Goal: Task Accomplishment & Management: Complete application form

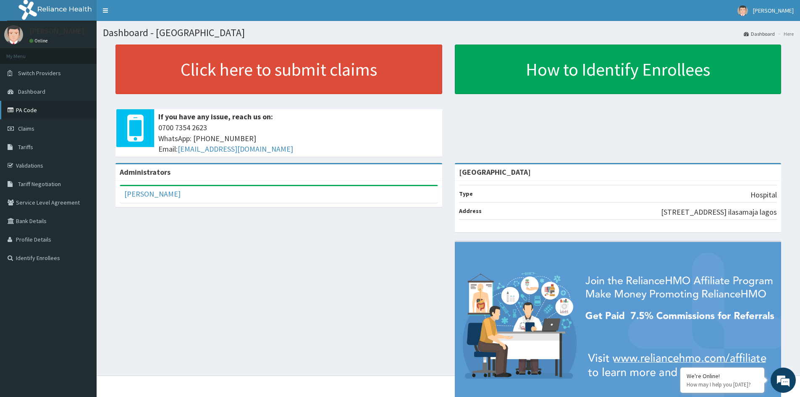
click at [36, 108] on link "PA Code" at bounding box center [48, 110] width 97 height 18
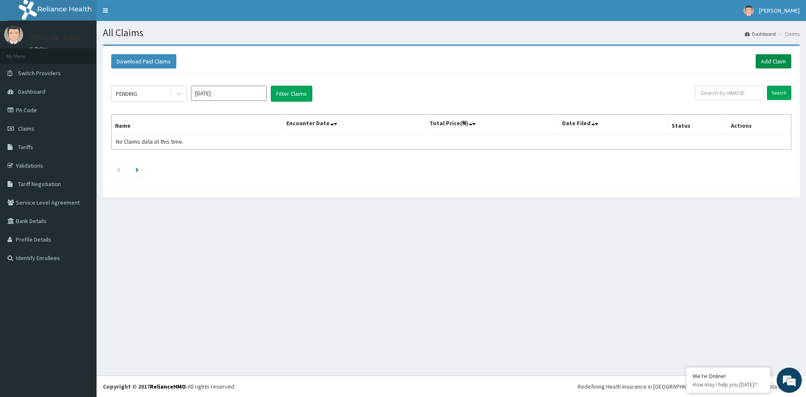
click at [770, 59] on link "Add Claim" at bounding box center [774, 61] width 36 height 14
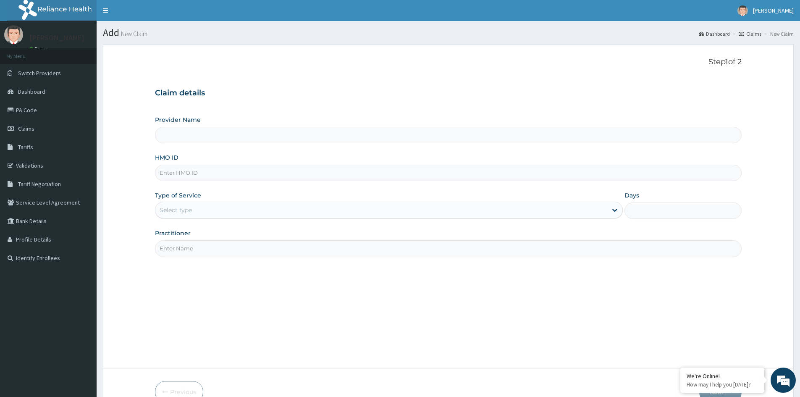
click at [254, 175] on input "HMO ID" at bounding box center [448, 173] width 587 height 16
type input "[GEOGRAPHIC_DATA]"
paste input "CHL/10325/A"
type input "CHL/10325/A"
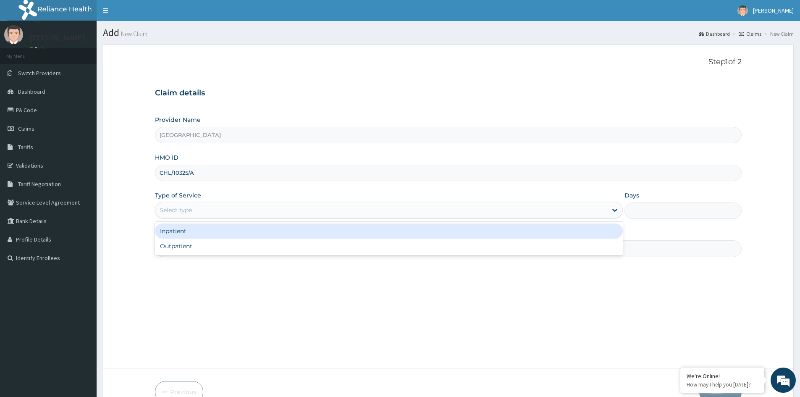
click at [266, 206] on div "Select type" at bounding box center [381, 209] width 452 height 13
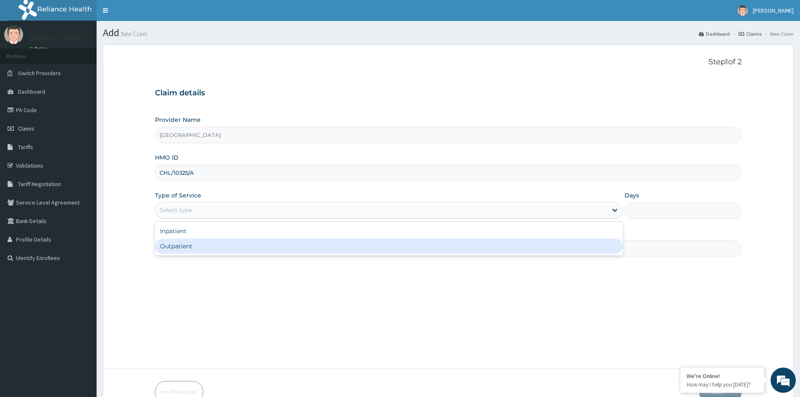
click at [197, 249] on div "Outpatient" at bounding box center [389, 246] width 468 height 15
type input "1"
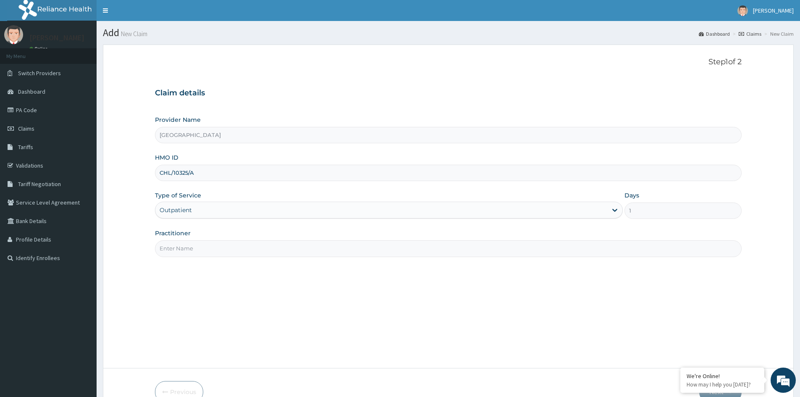
click at [206, 250] on input "Practitioner" at bounding box center [448, 248] width 587 height 16
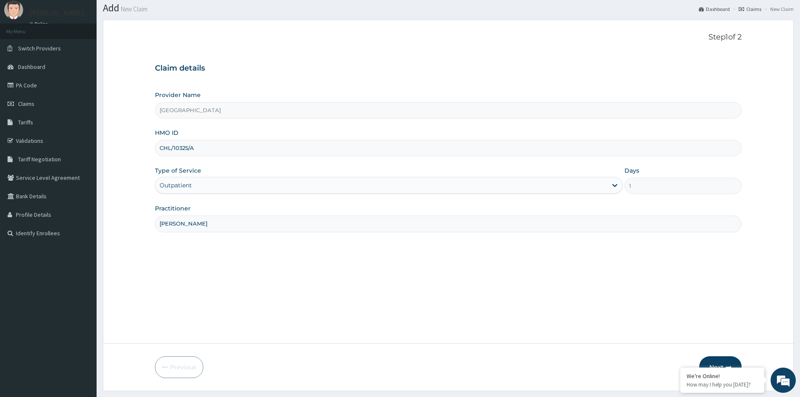
scroll to position [47, 0]
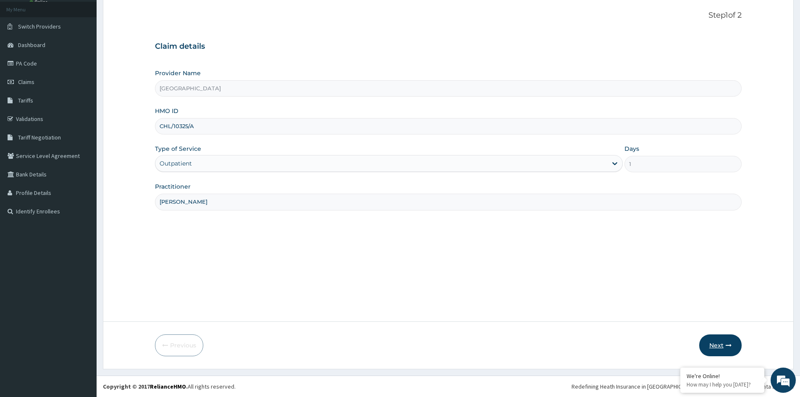
type input "DR MUSA"
click at [712, 341] on button "Next" at bounding box center [720, 345] width 42 height 22
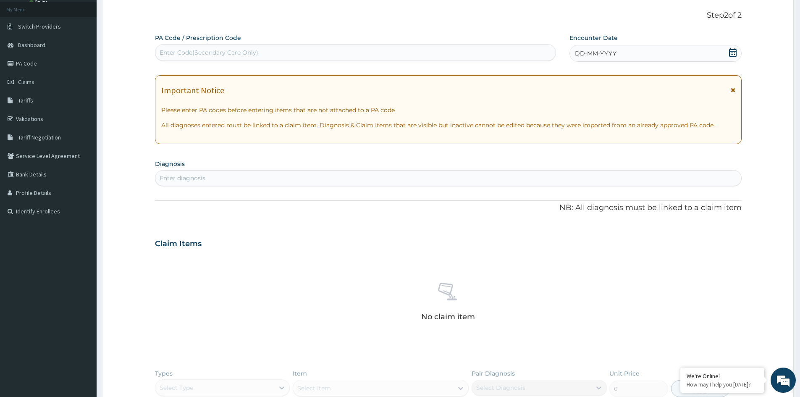
click at [673, 55] on div "DD-MM-YYYY" at bounding box center [656, 53] width 172 height 17
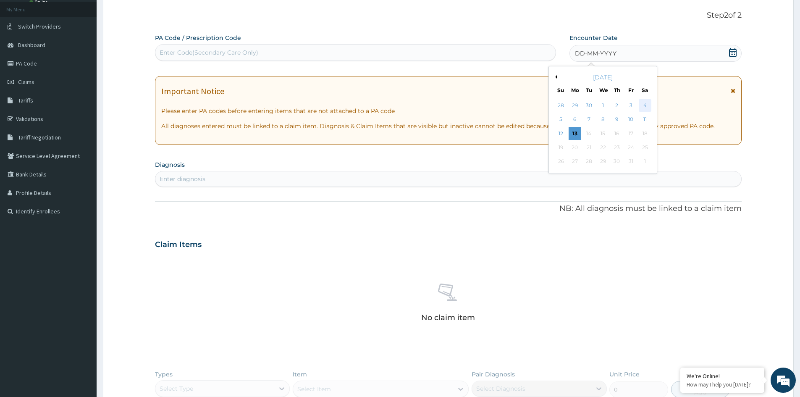
click at [647, 106] on div "4" at bounding box center [645, 105] width 13 height 13
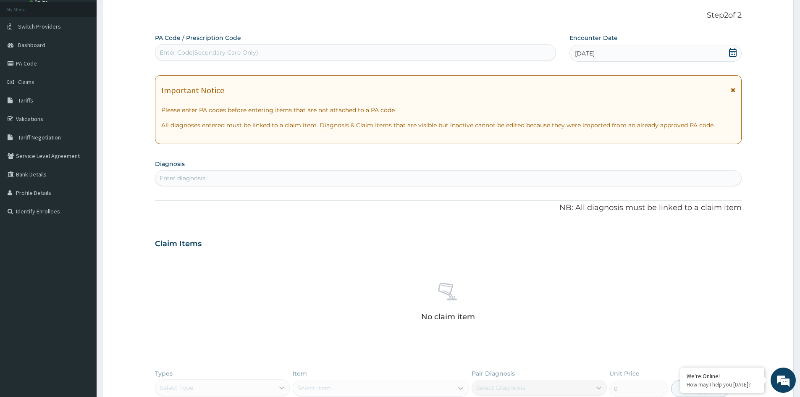
click at [284, 50] on div "Enter Code(Secondary Care Only)" at bounding box center [355, 52] width 400 height 13
type input "PA/B02A53"
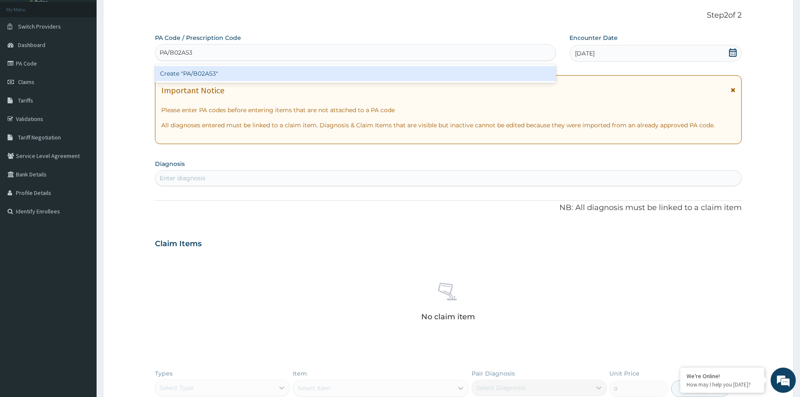
click at [245, 71] on div "Create "PA/B02A53"" at bounding box center [355, 73] width 401 height 15
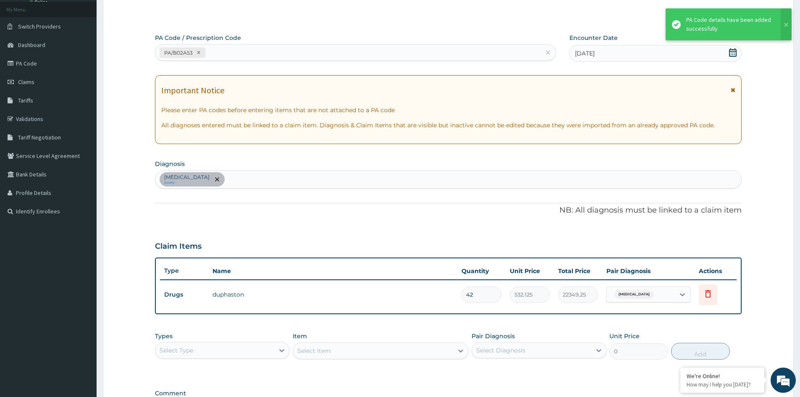
scroll to position [160, 0]
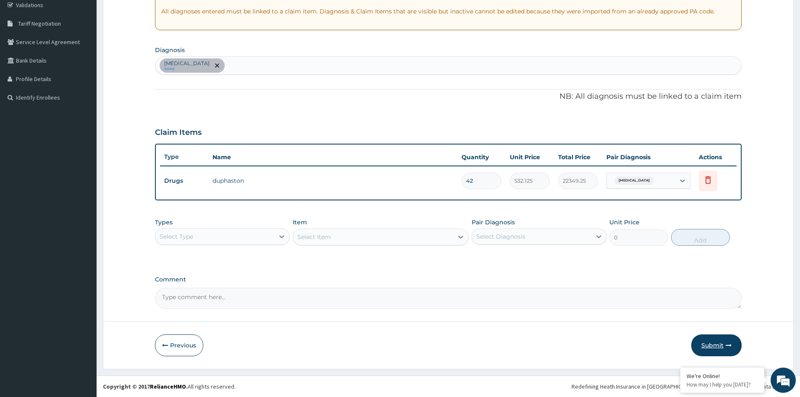
click at [717, 347] on button "Submit" at bounding box center [716, 345] width 50 height 22
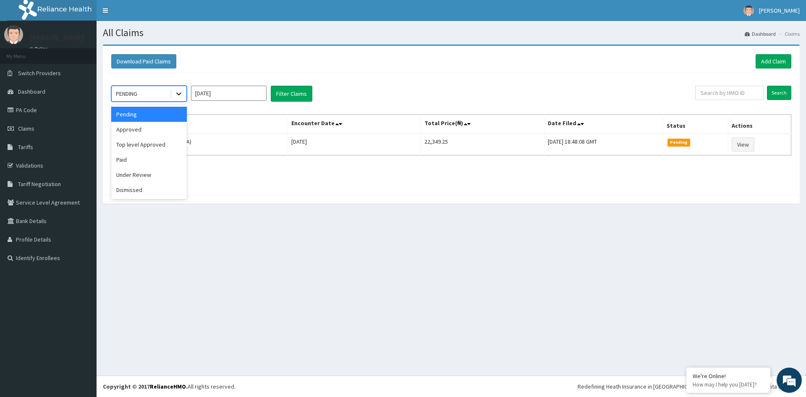
click at [183, 92] on div at bounding box center [178, 93] width 15 height 15
click at [152, 129] on div "Approved" at bounding box center [149, 129] width 76 height 15
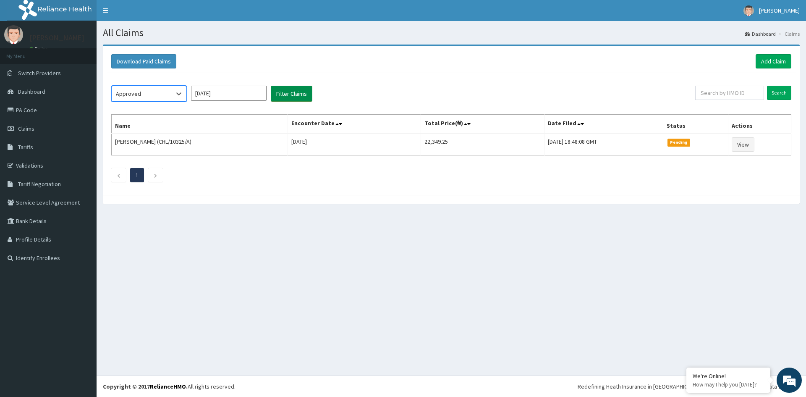
click at [295, 92] on button "Filter Claims" at bounding box center [292, 94] width 42 height 16
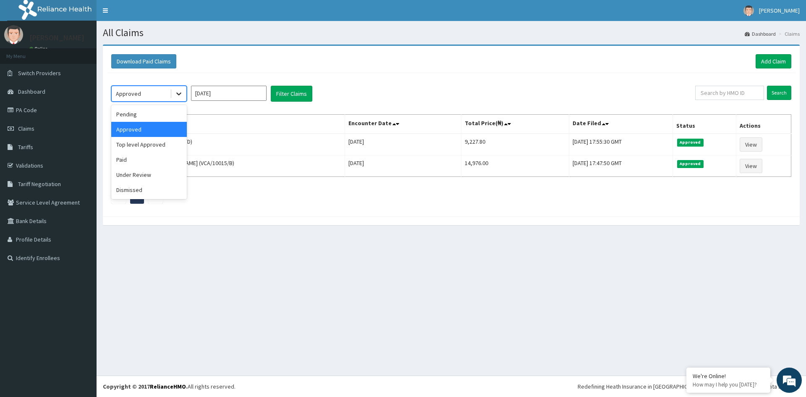
click at [181, 95] on icon at bounding box center [179, 93] width 8 height 8
click at [143, 116] on div "Pending" at bounding box center [149, 114] width 76 height 15
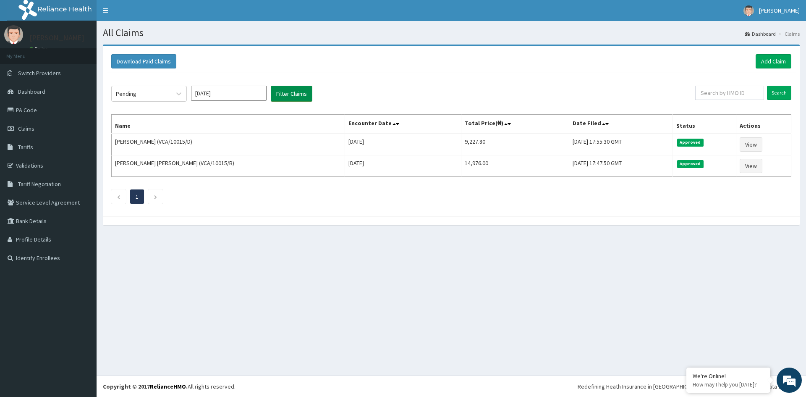
click at [291, 92] on button "Filter Claims" at bounding box center [292, 94] width 42 height 16
